Goal: Transaction & Acquisition: Purchase product/service

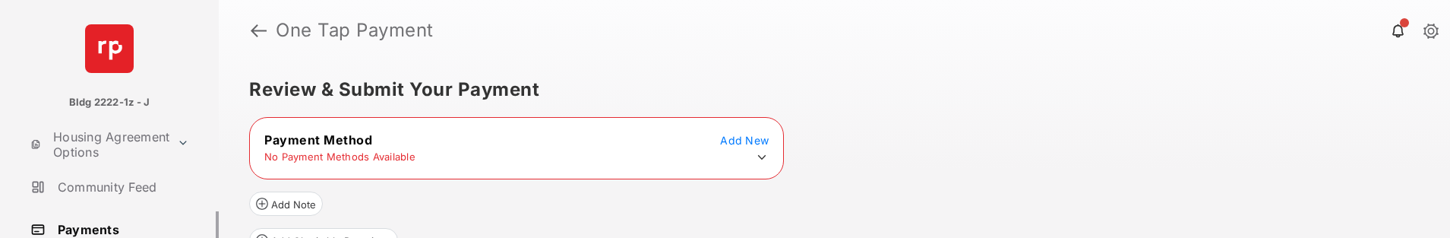
click at [765, 156] on icon at bounding box center [762, 157] width 8 height 5
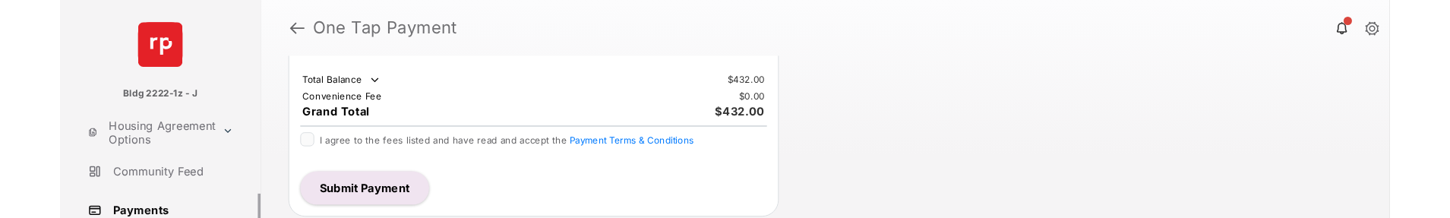
scroll to position [49, 0]
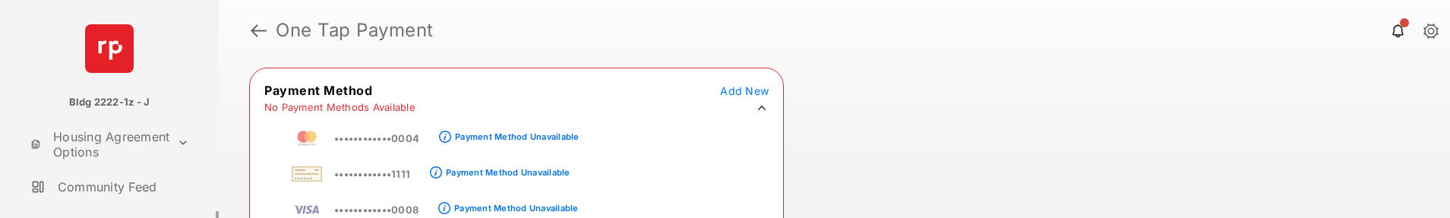
click at [256, 33] on link at bounding box center [259, 30] width 16 height 36
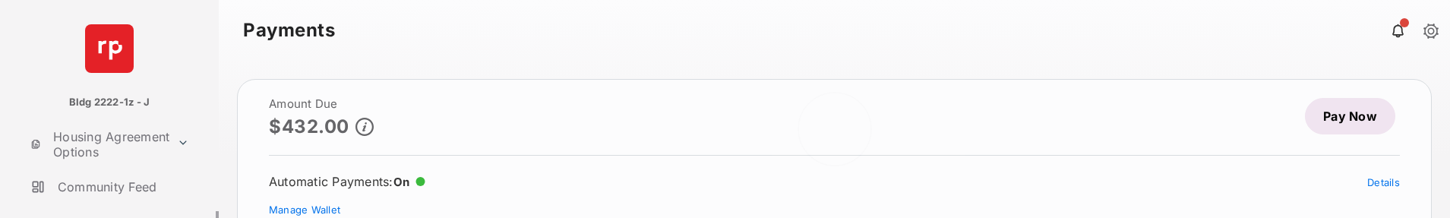
click at [1352, 118] on div at bounding box center [834, 139] width 1231 height 157
click at [1322, 118] on link "Pay Now" at bounding box center [1350, 116] width 90 height 36
